Goal: Task Accomplishment & Management: Use online tool/utility

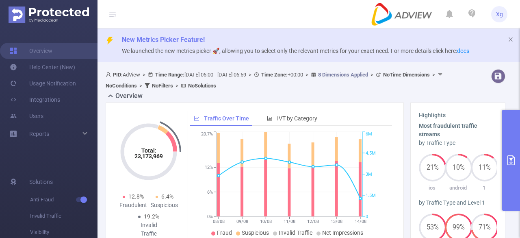
scroll to position [203, 0]
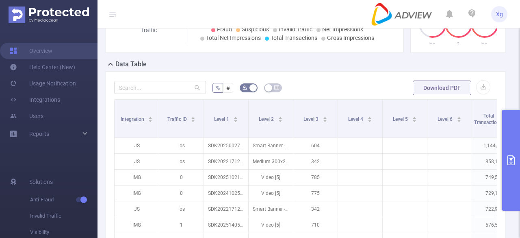
click at [512, 143] on button "primary" at bounding box center [511, 160] width 18 height 101
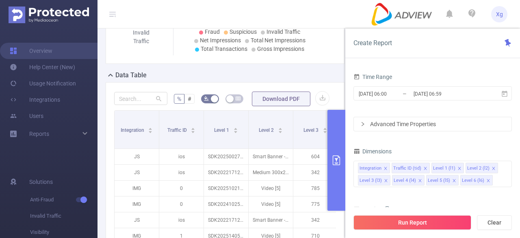
click at [311, 80] on div "Data Table" at bounding box center [228, 75] width 245 height 11
click at [310, 78] on div "Data Table" at bounding box center [228, 75] width 245 height 11
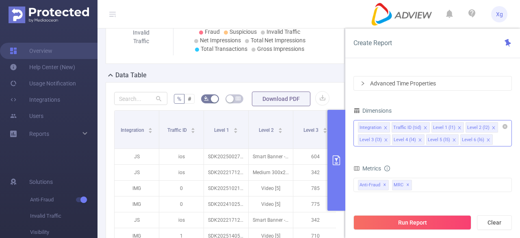
click at [495, 138] on div "Integration Traffic ID (tid) Level 1 (l1) Level 2 (l2) Level 3 (l3) Level 4 (l4…" at bounding box center [432, 133] width 158 height 26
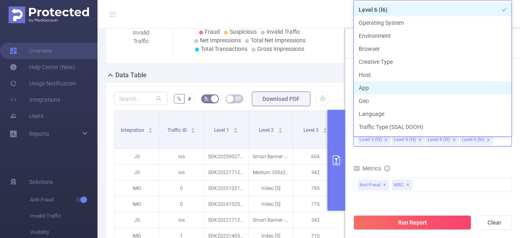
scroll to position [9, 0]
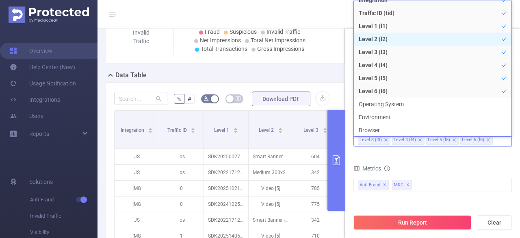
click at [414, 37] on li "Level 2 (l2)" at bounding box center [433, 38] width 158 height 13
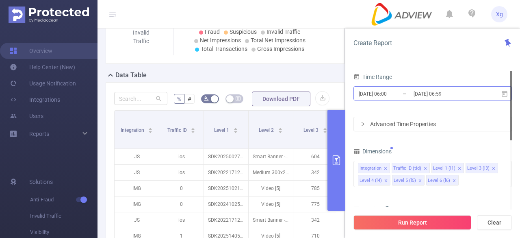
click at [375, 91] on input "[DATE] 06:00" at bounding box center [391, 93] width 66 height 11
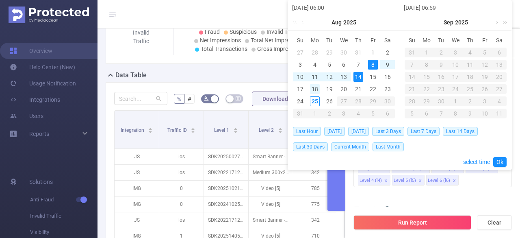
click at [318, 89] on div "18" at bounding box center [315, 89] width 10 height 10
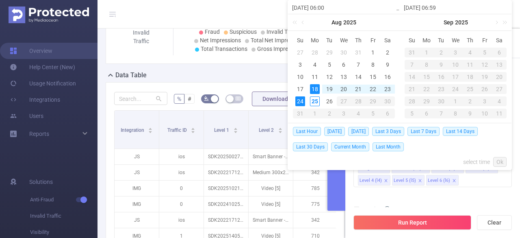
click at [301, 99] on div "24" at bounding box center [300, 101] width 10 height 10
type input "[DATE] 06:00"
type input "[DATE] 06:59"
type input "[DATE] 06:00"
type input "[DATE] 06:59"
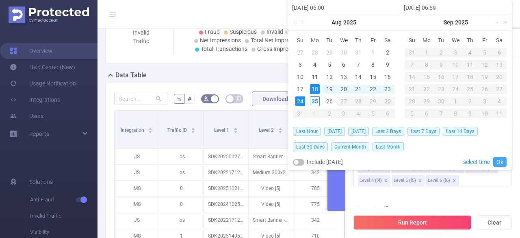
click at [503, 162] on link "Ok" at bounding box center [499, 162] width 13 height 10
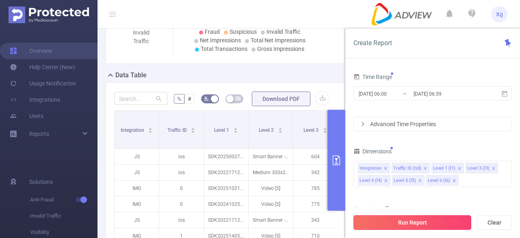
click at [421, 224] on button "Run Report" at bounding box center [412, 222] width 118 height 15
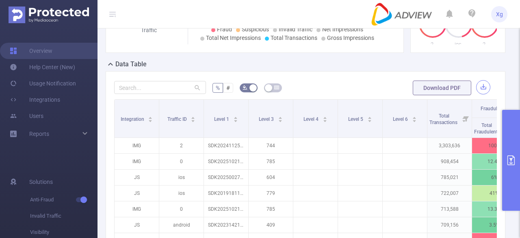
click at [476, 84] on button "button" at bounding box center [483, 87] width 14 height 14
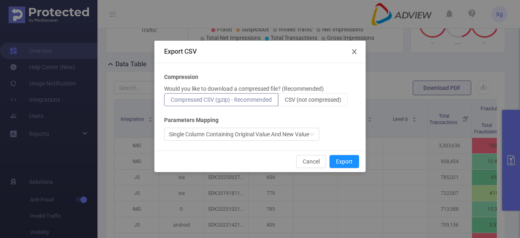
click at [355, 50] on icon "icon: close" at bounding box center [354, 51] width 6 height 6
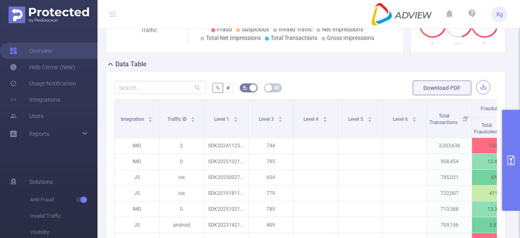
click at [476, 85] on button "button" at bounding box center [483, 87] width 14 height 14
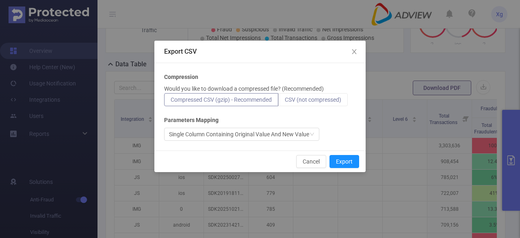
click at [334, 101] on span "CSV (not compressed)" at bounding box center [313, 99] width 56 height 6
click at [285, 102] on input "CSV (not compressed)" at bounding box center [285, 102] width 0 height 0
click at [344, 162] on button "Export" at bounding box center [344, 161] width 30 height 13
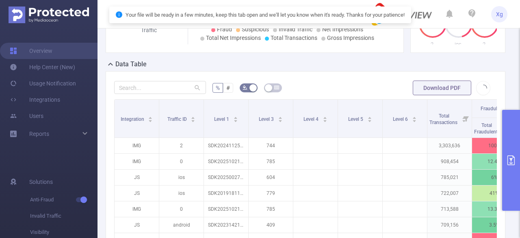
click at [512, 139] on button "primary" at bounding box center [511, 160] width 18 height 101
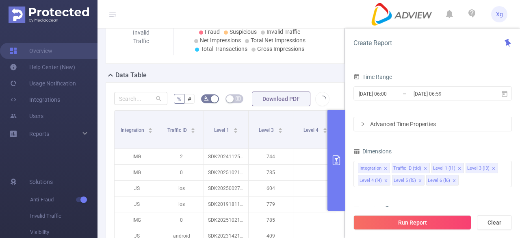
click at [333, 144] on button "primary" at bounding box center [336, 160] width 18 height 101
